Goal: Transaction & Acquisition: Purchase product/service

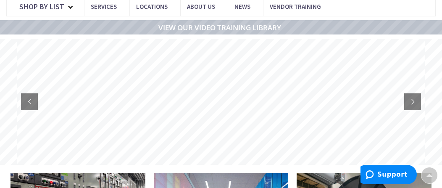
scroll to position [90, 0]
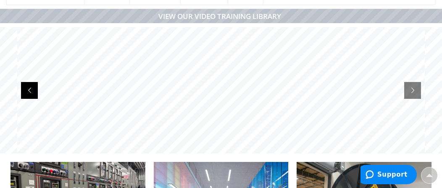
click at [27, 82] on rs-arrow at bounding box center [29, 90] width 17 height 17
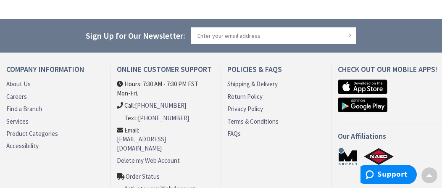
scroll to position [835, 0]
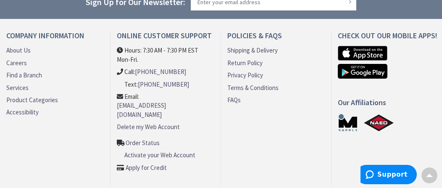
click at [48, 95] on link "Product Categories" at bounding box center [32, 99] width 52 height 9
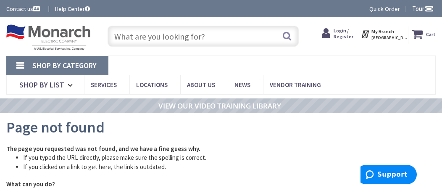
click at [154, 37] on input "text" at bounding box center [203, 36] width 191 height 21
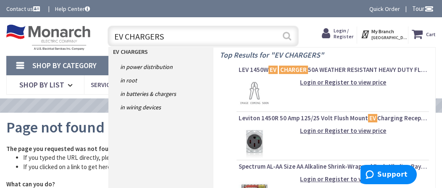
type input "EV CHARGERS"
click at [286, 40] on button "Search" at bounding box center [287, 35] width 11 height 19
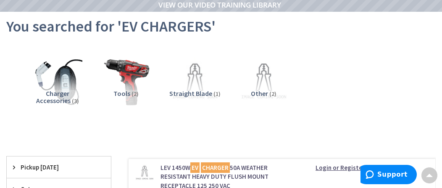
scroll to position [84, 0]
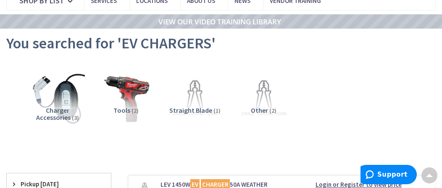
click at [58, 86] on img at bounding box center [57, 98] width 55 height 55
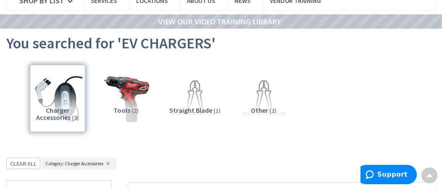
scroll to position [222, 0]
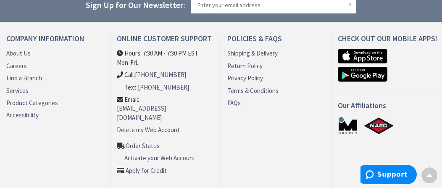
scroll to position [835, 0]
